Goal: Information Seeking & Learning: Learn about a topic

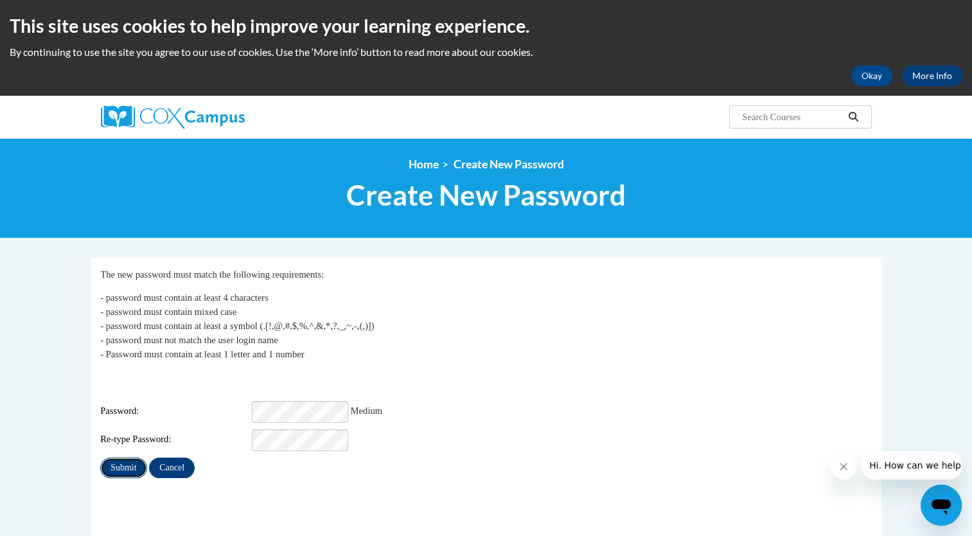
click at [118, 457] on input "Submit" at bounding box center [123, 467] width 46 height 21
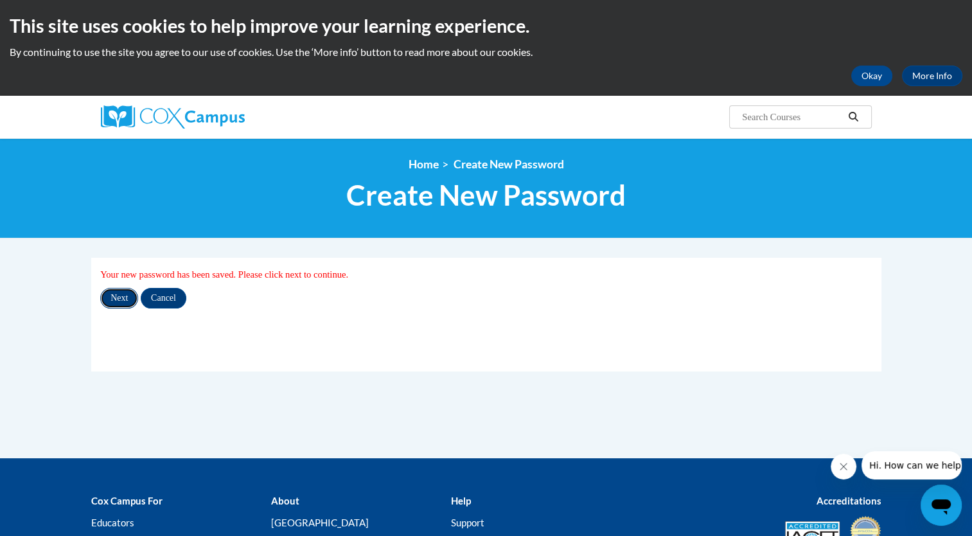
click at [119, 299] on input "Next" at bounding box center [119, 298] width 38 height 21
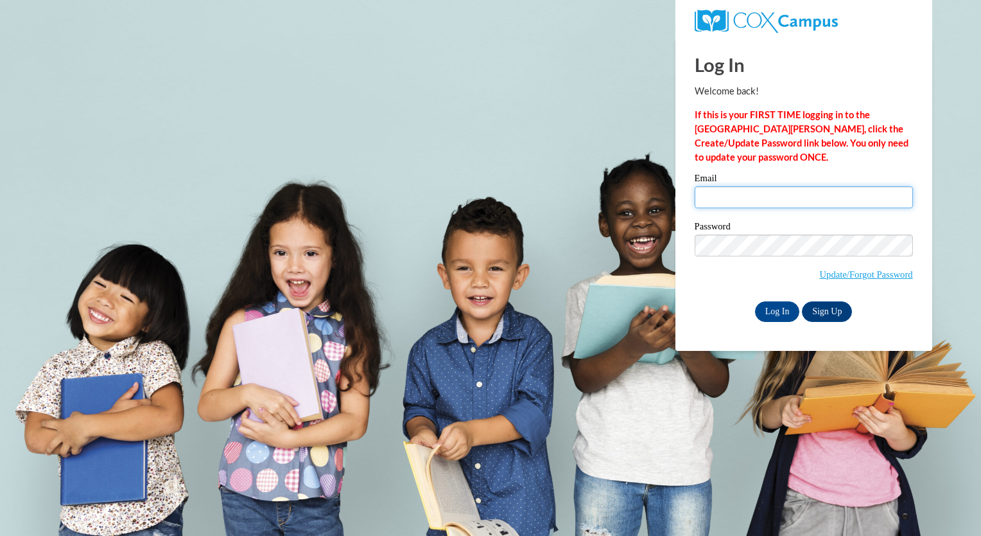
click at [744, 188] on input "Email" at bounding box center [804, 197] width 218 height 22
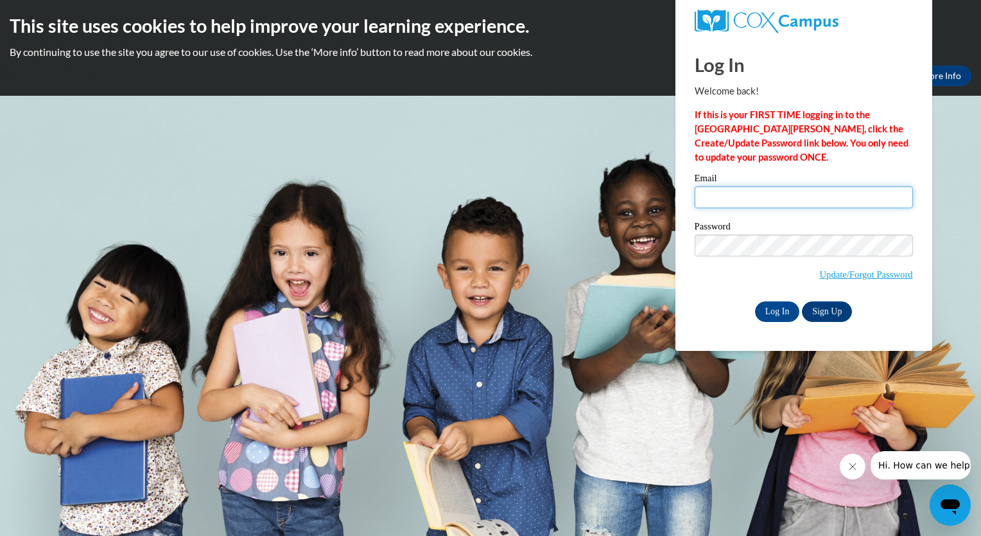
click at [746, 202] on input "Email" at bounding box center [804, 197] width 218 height 22
type input "anabella.balza@iasmyrna.org"
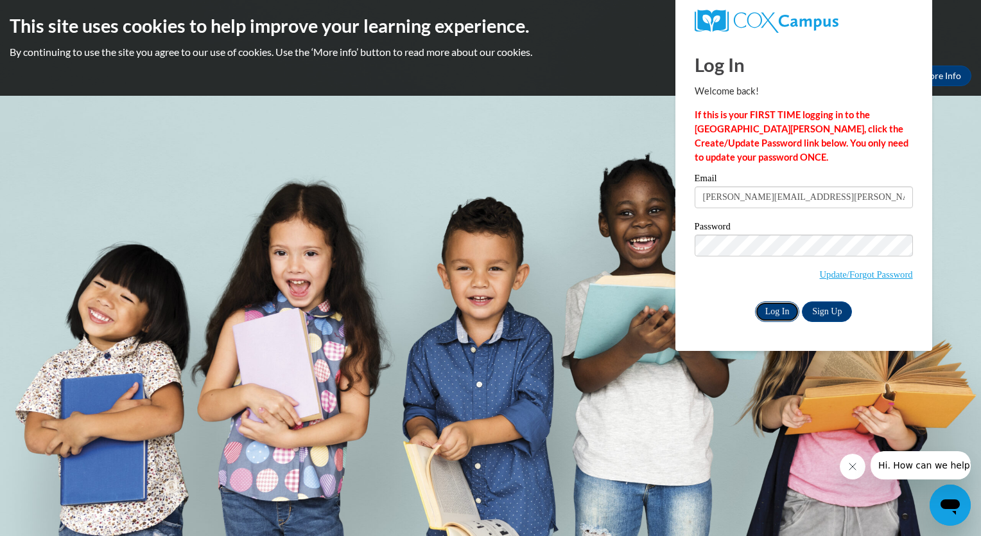
click at [778, 314] on input "Log In" at bounding box center [777, 311] width 45 height 21
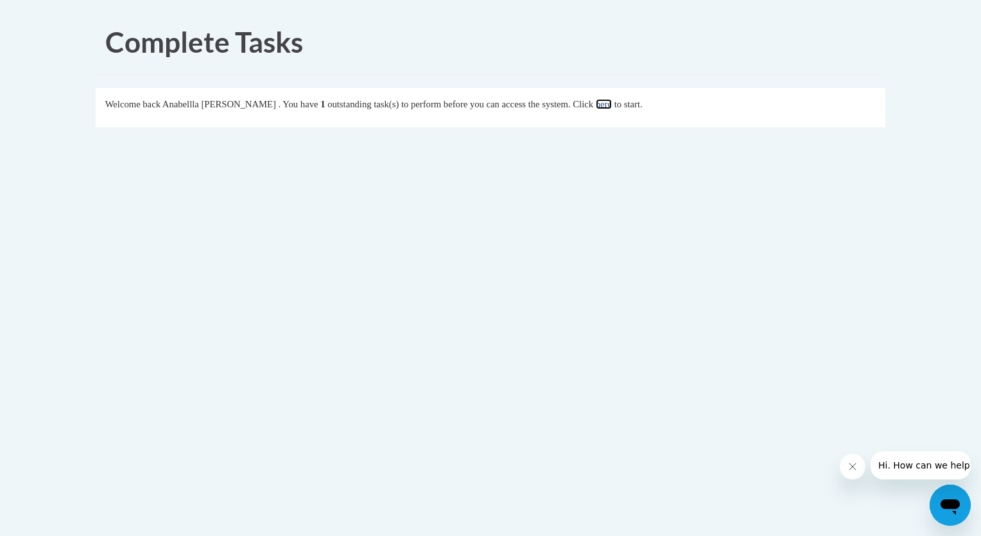
click at [597, 106] on link "here" at bounding box center [604, 104] width 16 height 10
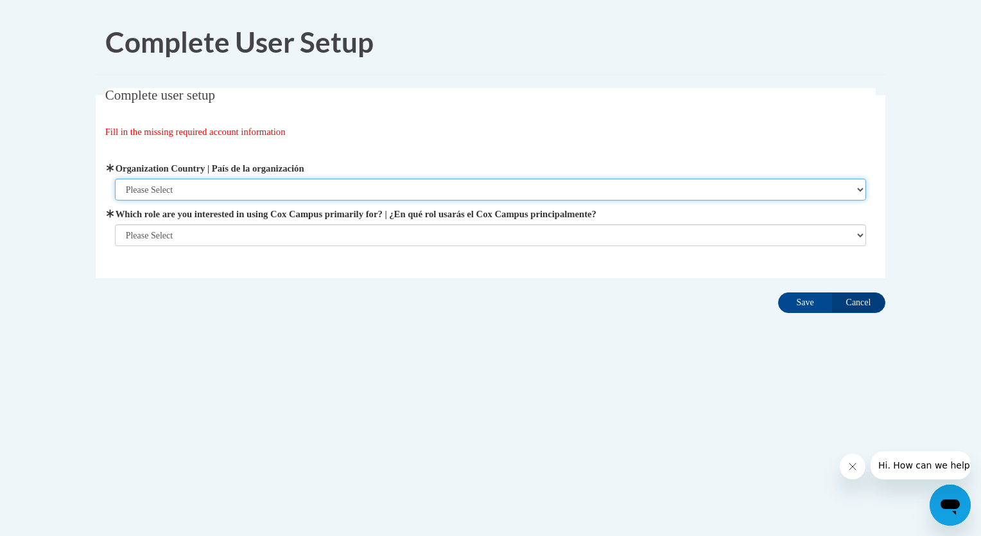
click at [218, 192] on select "Please Select [GEOGRAPHIC_DATA] | [GEOGRAPHIC_DATA] Outside of [GEOGRAPHIC_DATA…" at bounding box center [491, 190] width 752 height 22
select select "ad49bcad-a171-4b2e-b99c-48b446064914"
click at [115, 179] on select "Please Select United States | Estados Unidos Outside of the United States | Fue…" at bounding box center [491, 190] width 752 height 22
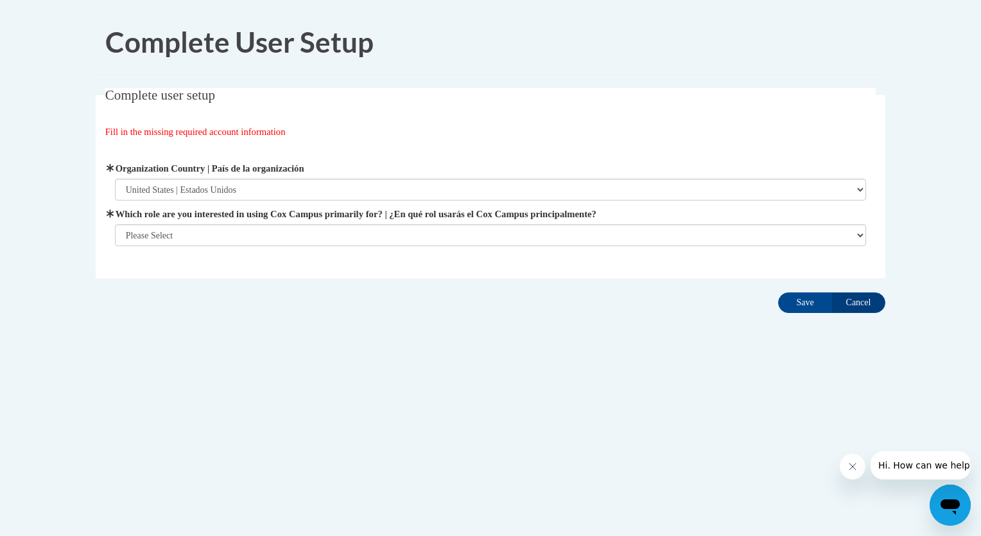
click at [220, 222] on span "Which role are you interested in using Cox Campus primarily for? | ¿En qué rol …" at bounding box center [491, 226] width 752 height 39
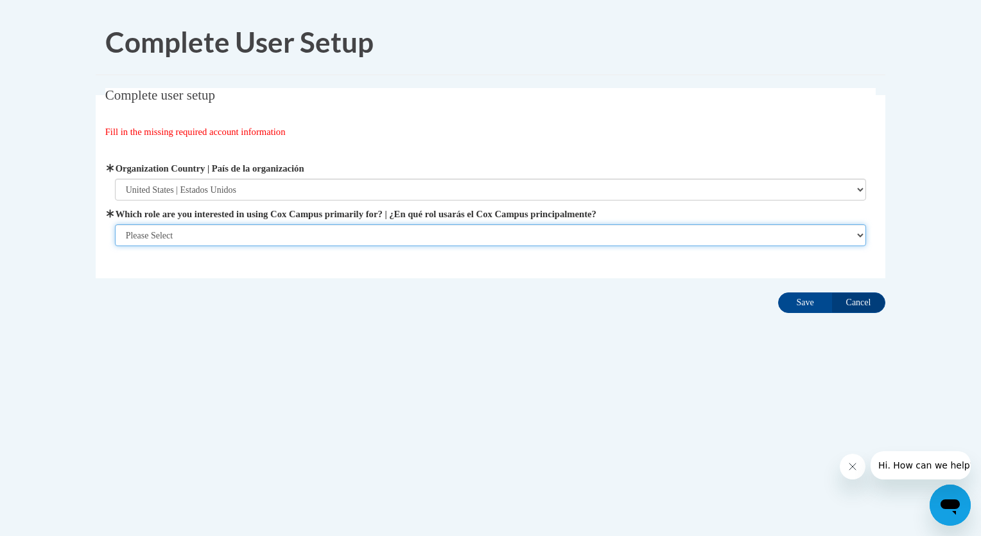
click at [166, 232] on select "Please Select College/University | Colegio/Universidad Community/Nonprofit Part…" at bounding box center [491, 235] width 752 height 22
select select "fbf2d438-af2f-41f8-98f1-81c410e29de3"
click at [115, 246] on select "Please Select College/University | Colegio/Universidad Community/Nonprofit Part…" at bounding box center [491, 235] width 752 height 22
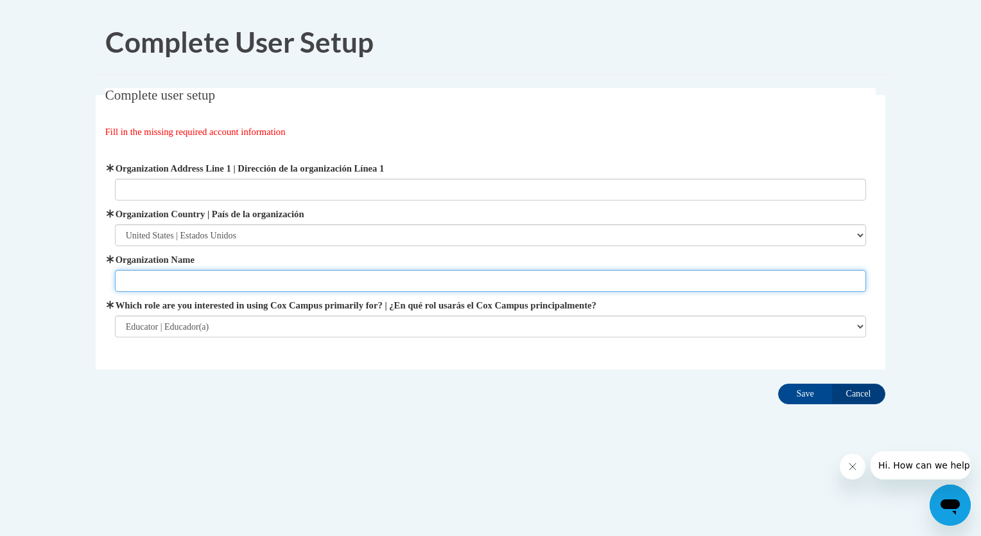
click at [213, 272] on input "Organization Name" at bounding box center [491, 281] width 752 height 22
type input "International Academy of Smyrna"
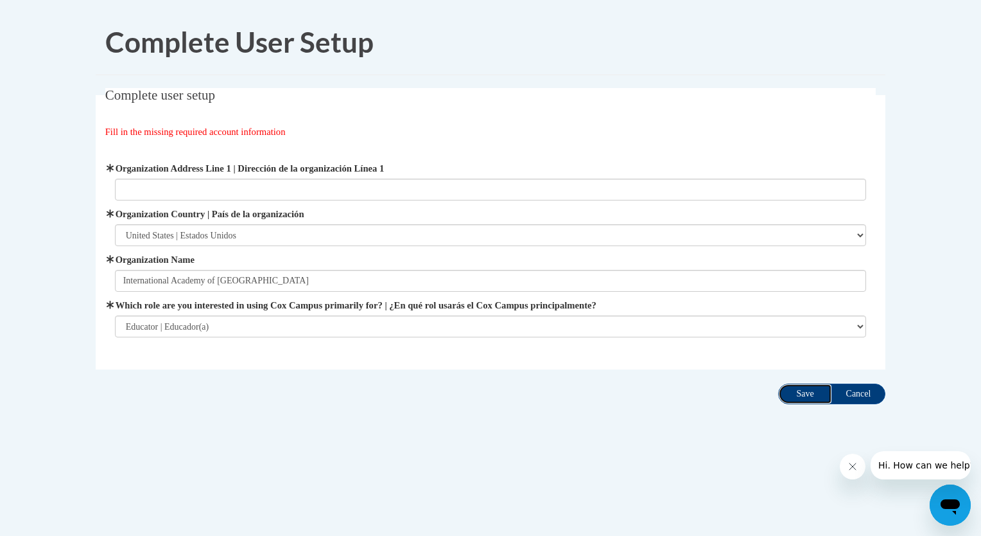
click at [801, 393] on input "Save" at bounding box center [805, 393] width 54 height 21
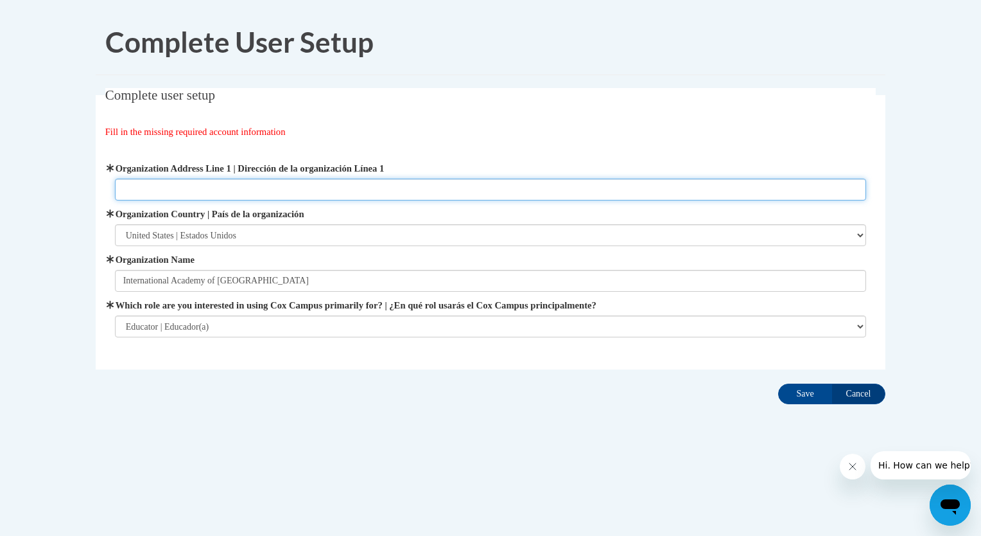
click at [242, 189] on input "Organization Address Line 1 | Dirección de la organización Línea 1" at bounding box center [491, 190] width 752 height 22
click at [243, 190] on input "Organization Address Line 1 | Dirección de la organización Línea 1" at bounding box center [491, 190] width 752 height 22
type input "Smyrna, Ga"
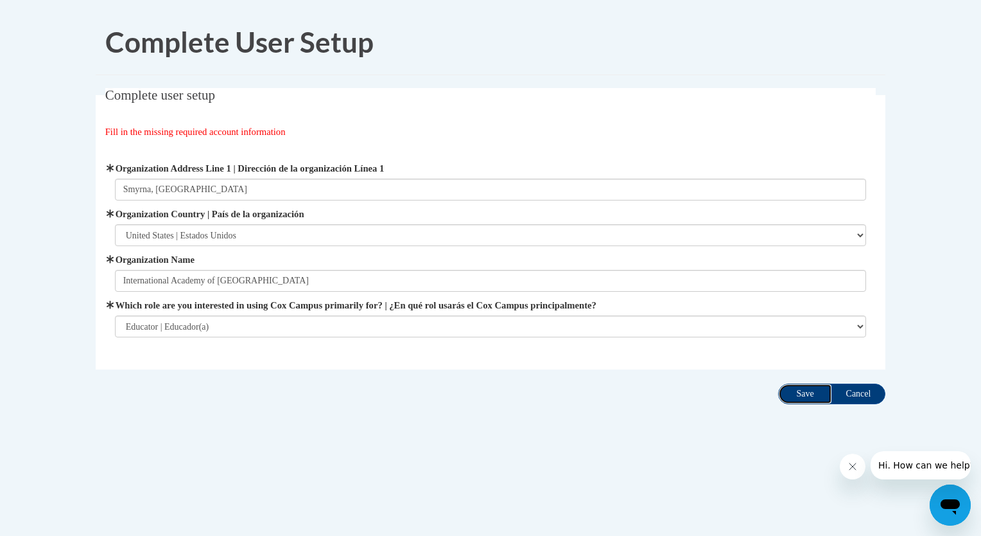
click at [807, 389] on input "Save" at bounding box center [805, 393] width 54 height 21
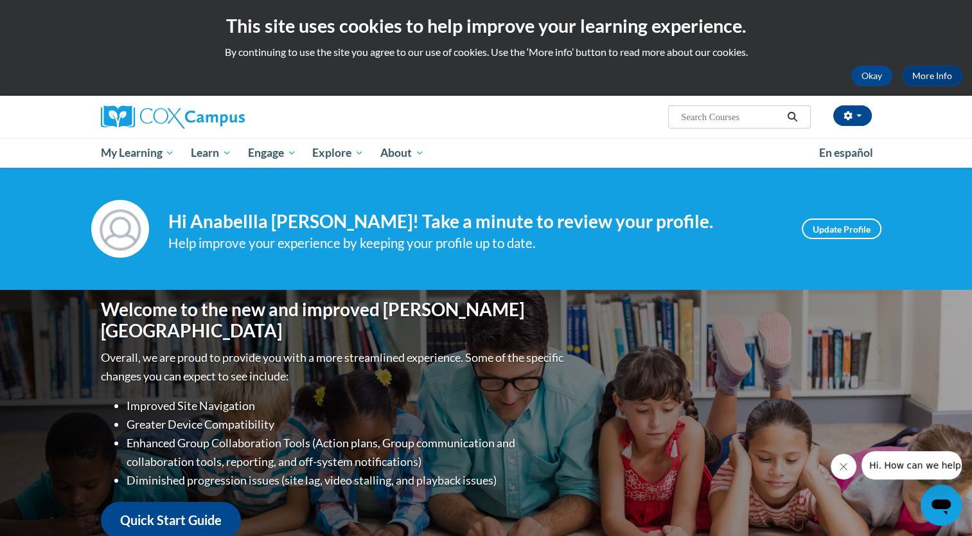
click at [712, 114] on input "Search..." at bounding box center [731, 116] width 103 height 15
type input "campus vocabulary"
click at [863, 110] on button "button" at bounding box center [852, 115] width 39 height 21
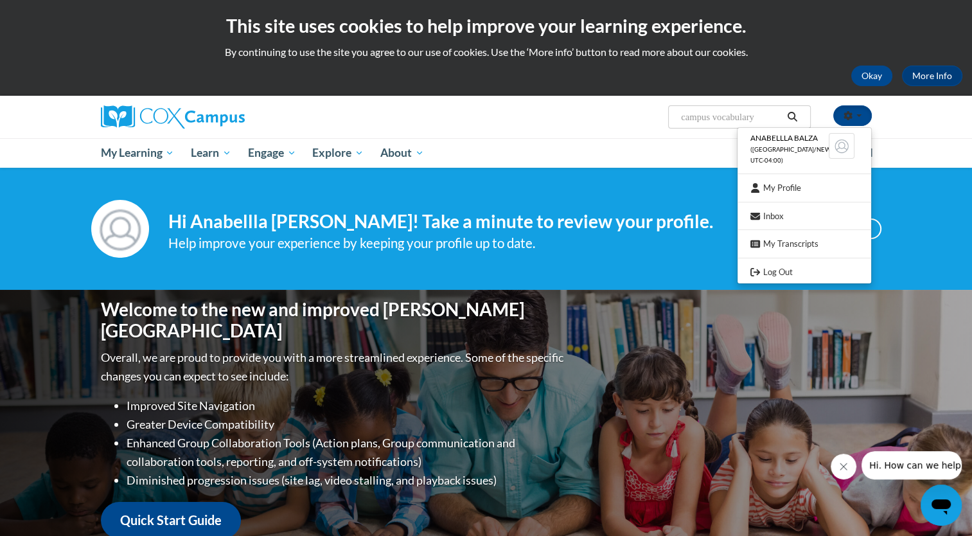
click at [744, 125] on span "Search Search... campus vocabulary" at bounding box center [739, 116] width 142 height 23
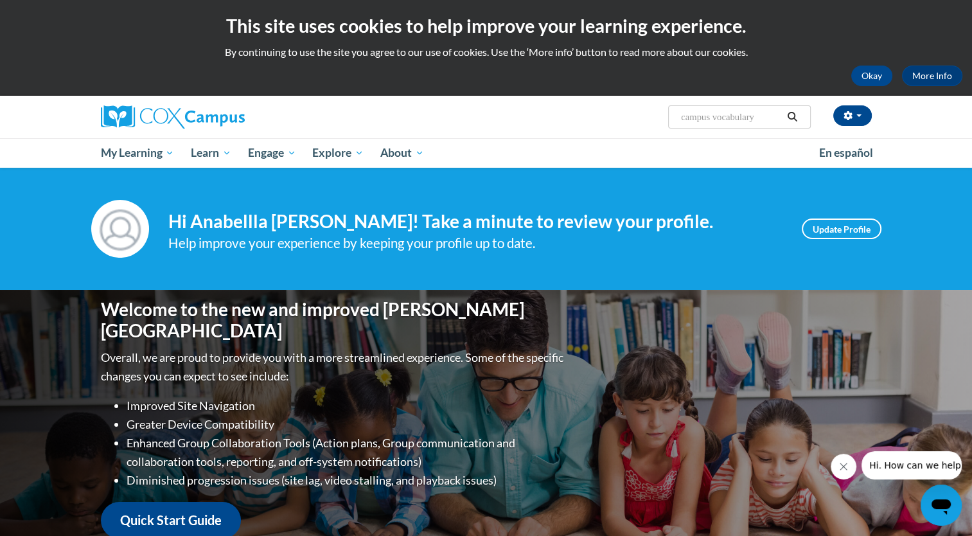
click at [791, 119] on icon "Search" at bounding box center [792, 117] width 12 height 10
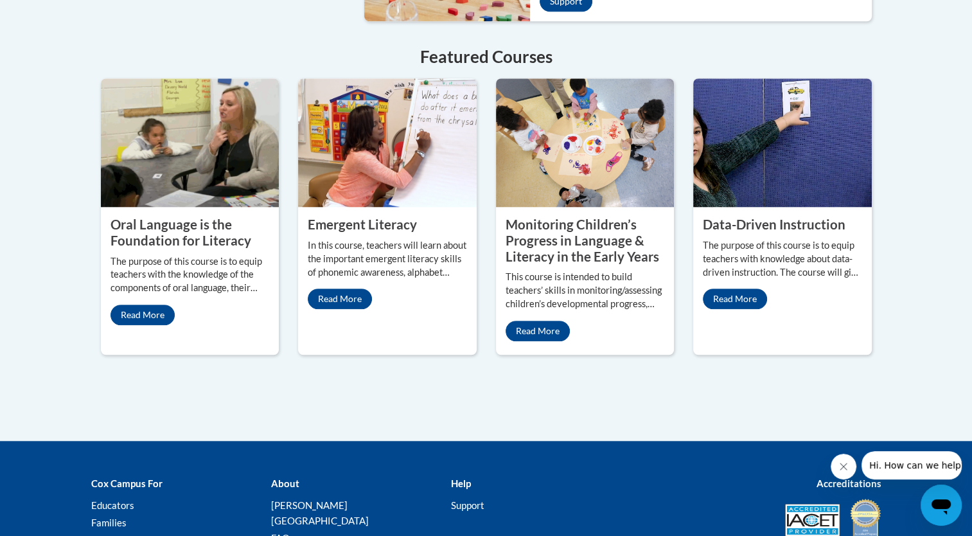
scroll to position [1242, 0]
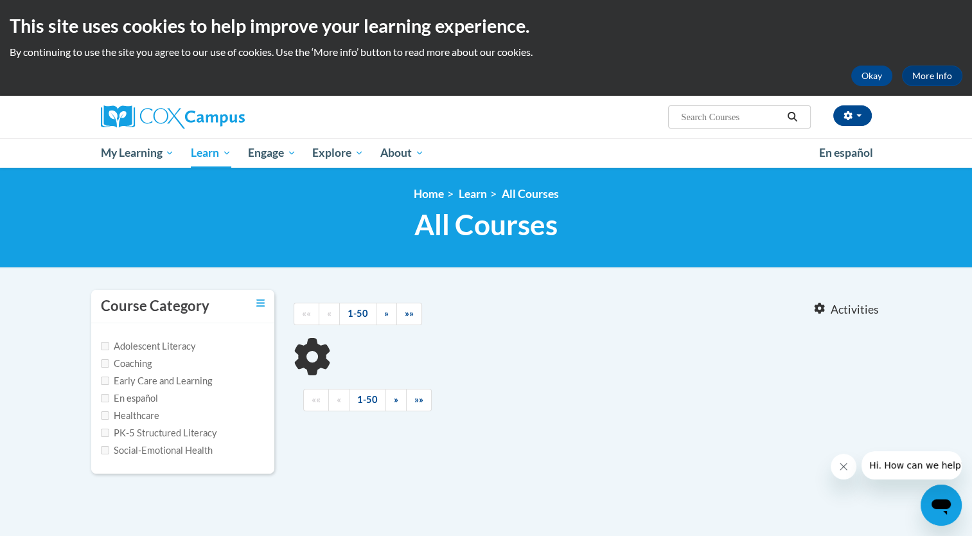
type input "campus vocabulary"
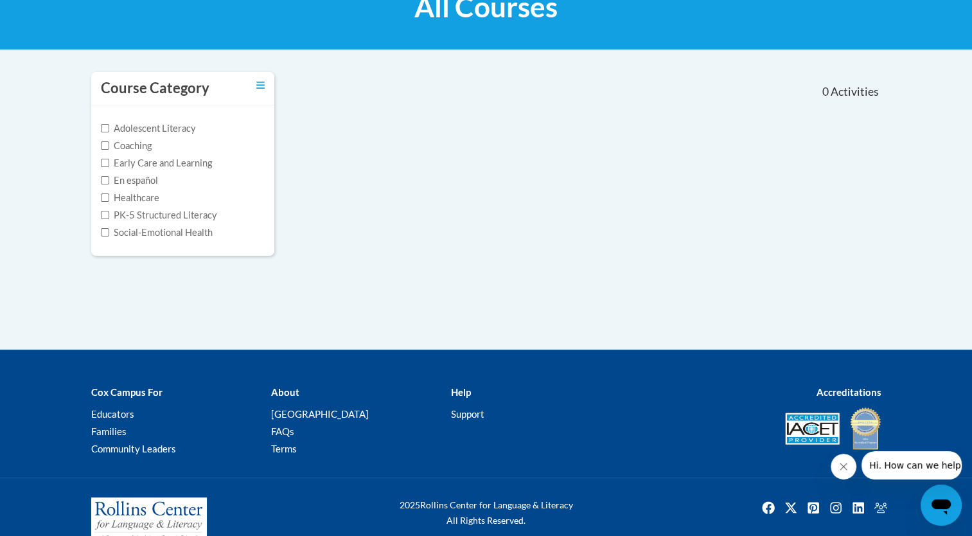
scroll to position [187, 0]
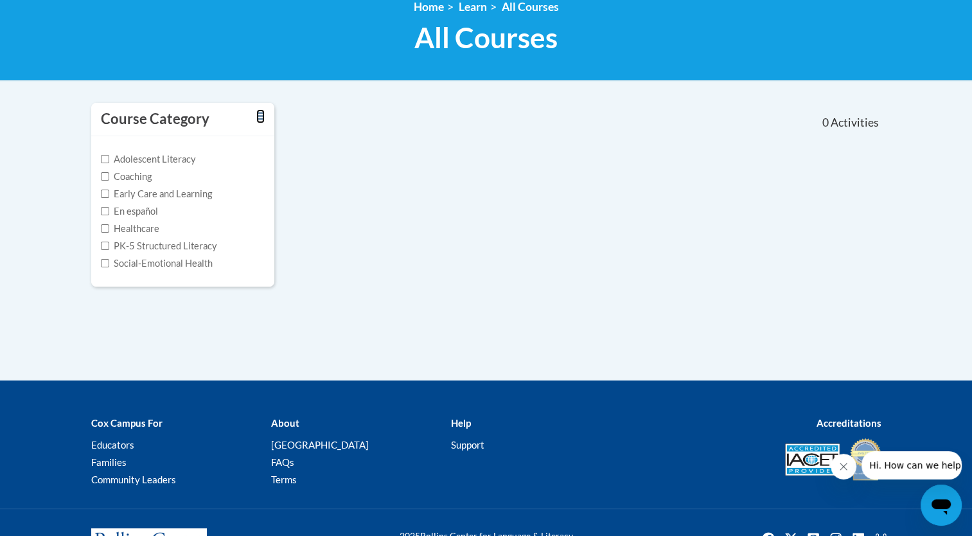
click at [259, 114] on icon "Toggle collapse" at bounding box center [260, 116] width 8 height 10
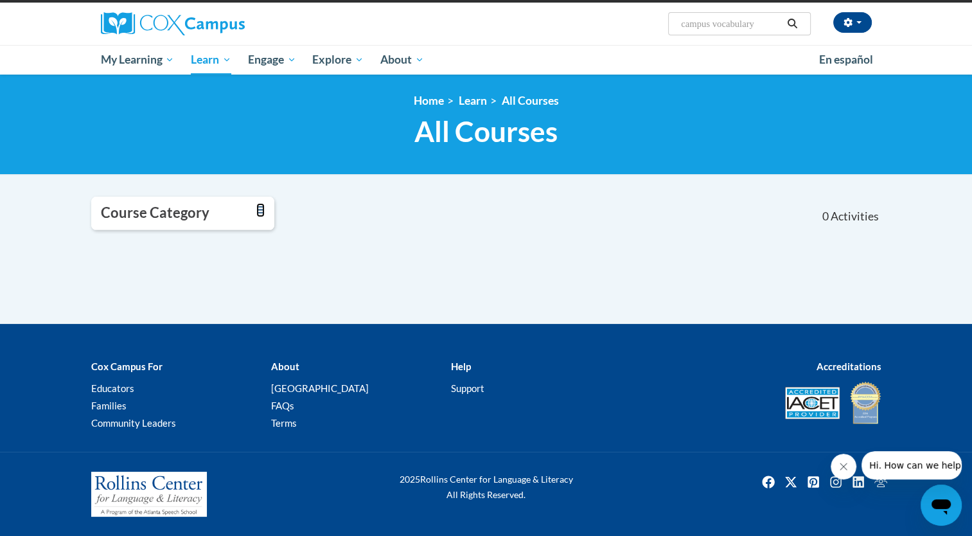
scroll to position [92, 0]
